Goal: Check status

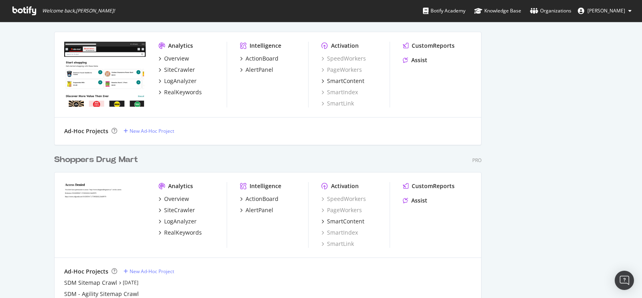
scroll to position [2093, 0]
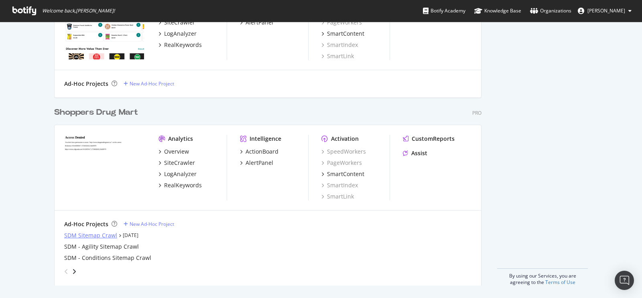
click at [73, 233] on div "SDM Sitemap Crawl" at bounding box center [90, 235] width 53 height 8
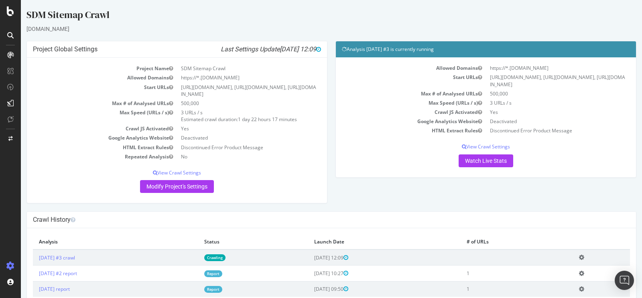
scroll to position [40, 0]
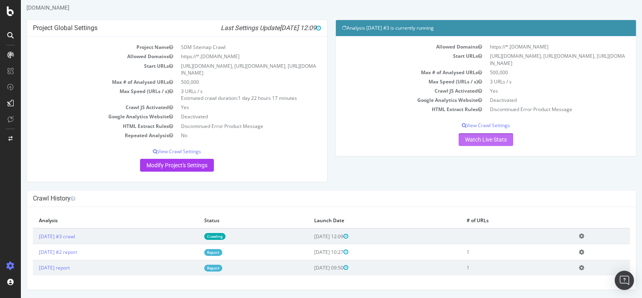
click at [476, 144] on link "Watch Live Stats" at bounding box center [486, 139] width 55 height 13
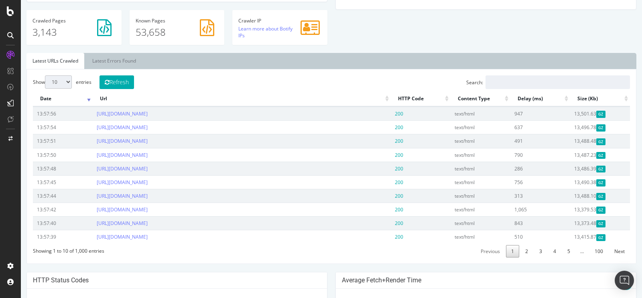
scroll to position [256, 0]
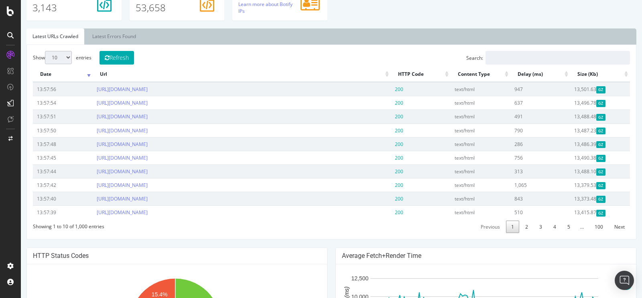
click at [383, 82] on th "Url" at bounding box center [242, 75] width 298 height 16
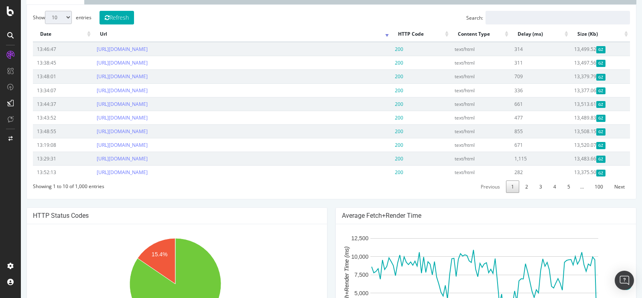
scroll to position [406, 0]
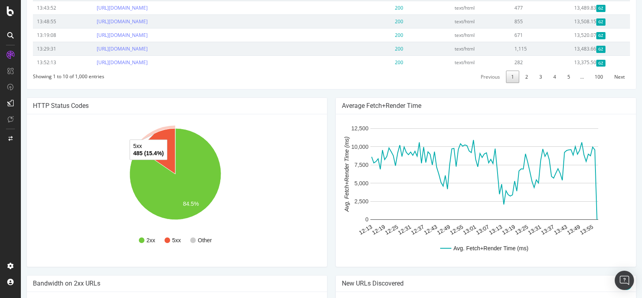
click at [169, 155] on icon "A chart." at bounding box center [157, 151] width 38 height 46
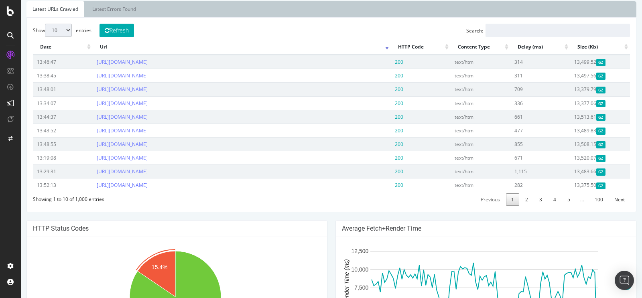
scroll to position [265, 0]
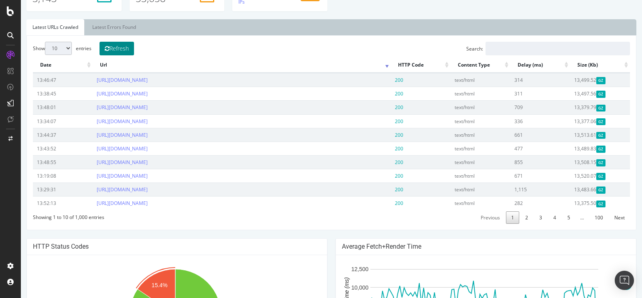
click at [120, 55] on button "Refresh" at bounding box center [116, 49] width 35 height 14
click at [391, 73] on th "HTTP Code" at bounding box center [421, 65] width 60 height 16
click at [384, 73] on th "Url" at bounding box center [242, 65] width 298 height 16
click at [64, 55] on select "10 25 50 100" at bounding box center [58, 48] width 27 height 13
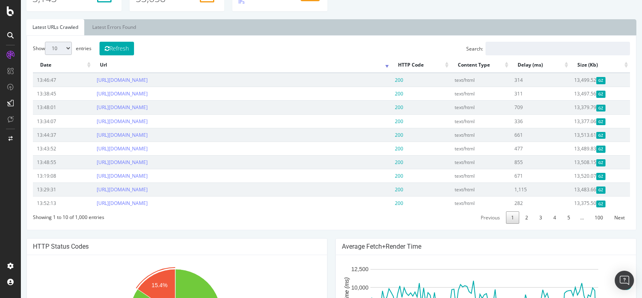
select select "100"
click at [45, 55] on select "10 25 50 100" at bounding box center [58, 48] width 27 height 13
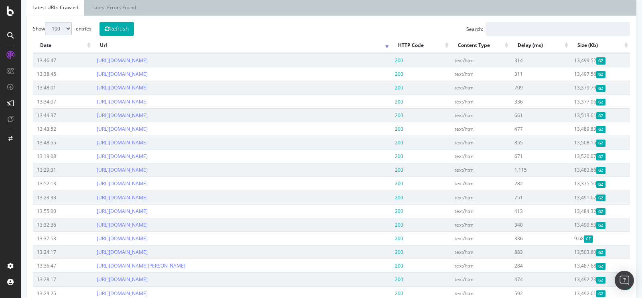
scroll to position [284, 0]
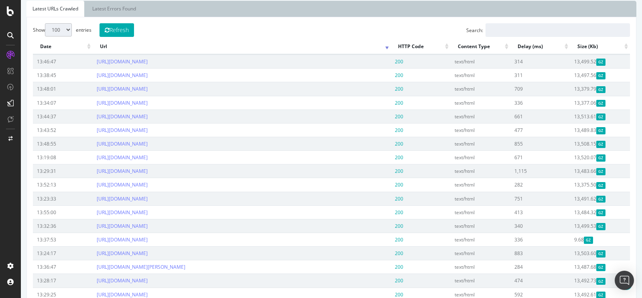
click at [410, 55] on th "HTTP Code" at bounding box center [421, 47] width 60 height 16
click at [384, 55] on th "Url" at bounding box center [242, 47] width 298 height 16
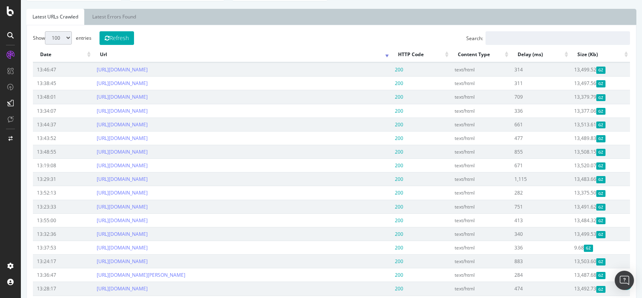
scroll to position [269, 0]
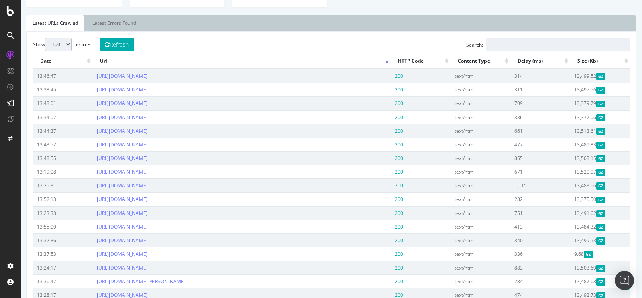
click at [88, 69] on th "Date" at bounding box center [63, 61] width 60 height 16
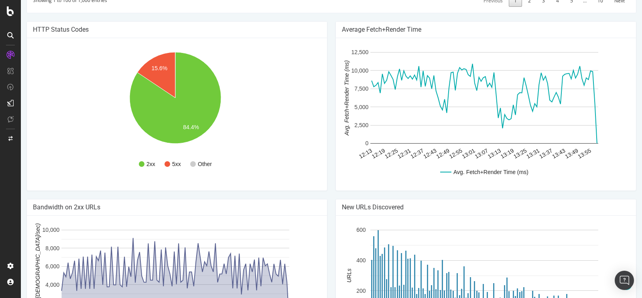
scroll to position [1655, 0]
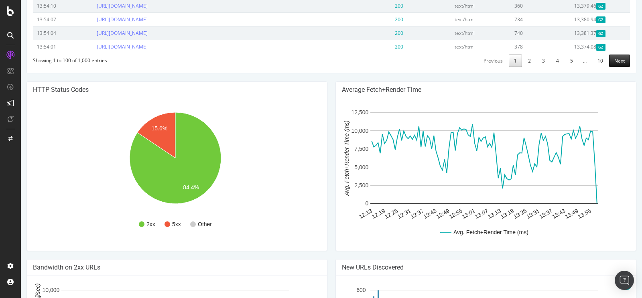
click at [614, 67] on link "Next" at bounding box center [619, 61] width 21 height 12
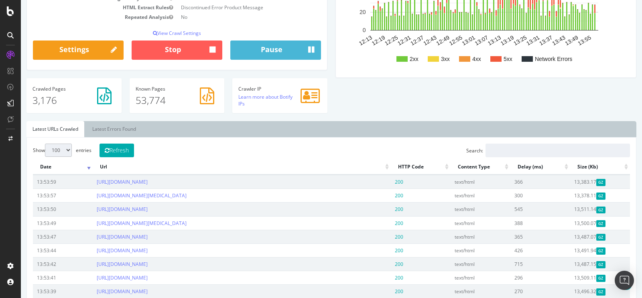
scroll to position [163, 0]
click at [124, 138] on link "Latest Errors Found" at bounding box center [114, 130] width 56 height 16
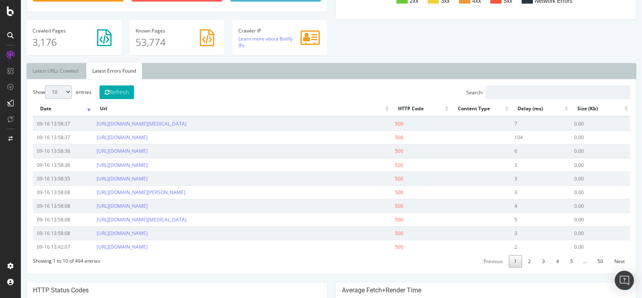
scroll to position [218, 0]
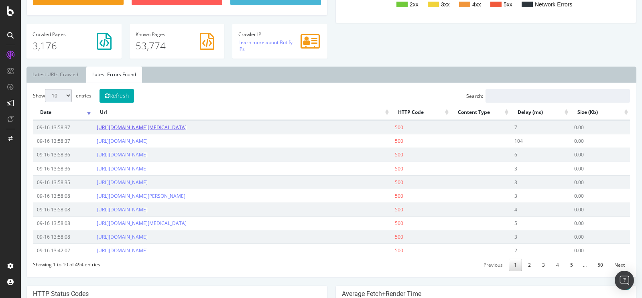
click at [187, 131] on link "[URL][DOMAIN_NAME][MEDICAL_DATA]" at bounding box center [142, 127] width 90 height 7
click at [148, 144] on link "[URL][DOMAIN_NAME]" at bounding box center [122, 141] width 51 height 7
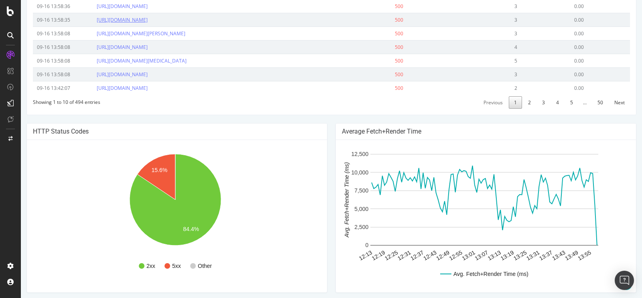
scroll to position [403, 0]
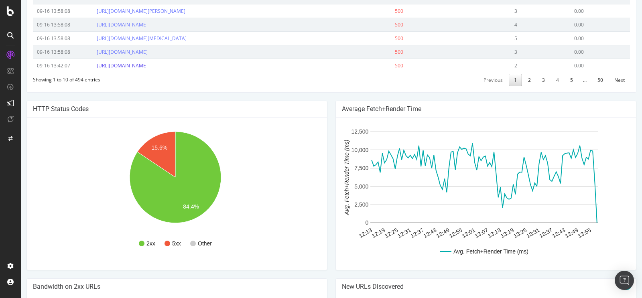
click at [148, 69] on link "[URL][DOMAIN_NAME]" at bounding box center [122, 65] width 51 height 7
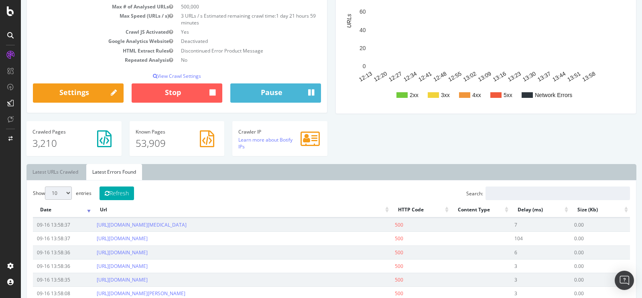
scroll to position [0, 0]
